Goal: Information Seeking & Learning: Learn about a topic

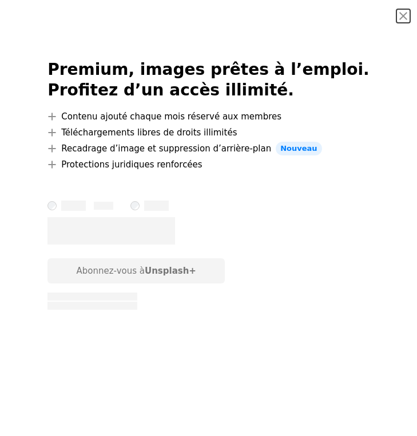
scroll to position [1768, 0]
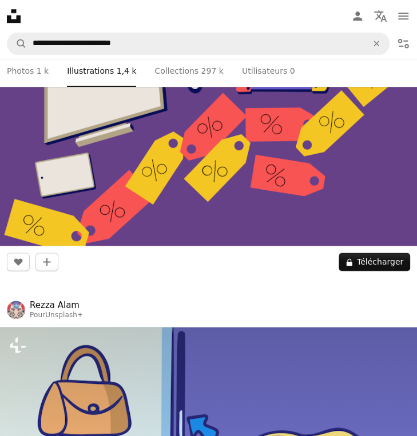
scroll to position [1540, 0]
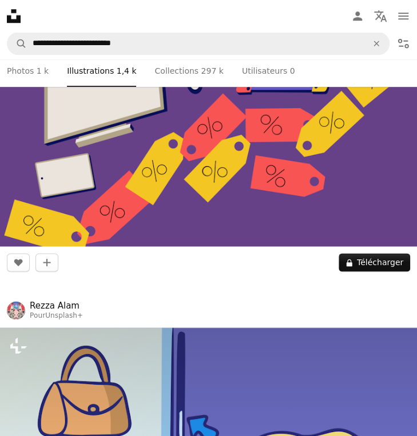
drag, startPoint x: 284, startPoint y: 189, endPoint x: 369, endPoint y: 254, distance: 107.6
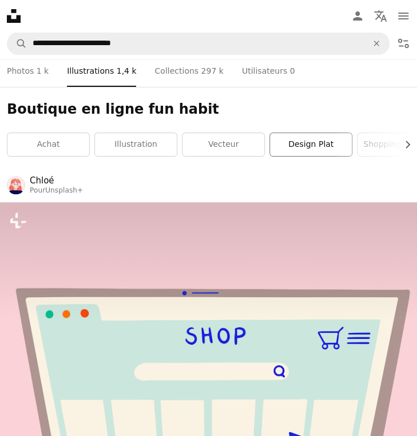
click at [313, 144] on link "design plat" at bounding box center [311, 144] width 82 height 23
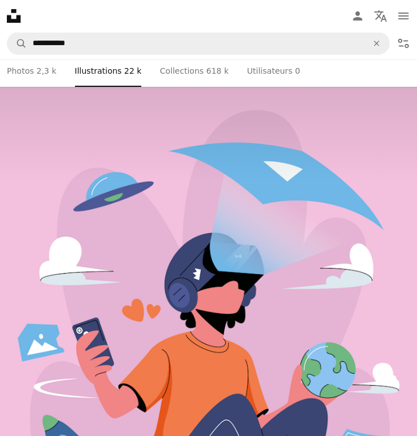
scroll to position [1238, 0]
